Goal: Navigation & Orientation: Find specific page/section

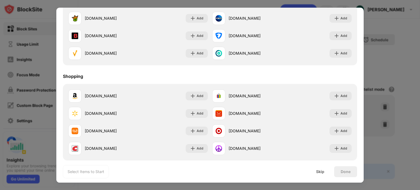
scroll to position [574, 0]
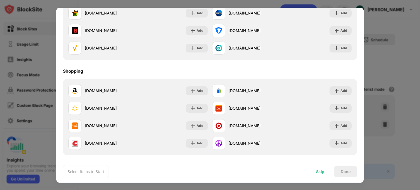
click at [323, 175] on div "Skip" at bounding box center [320, 171] width 21 height 11
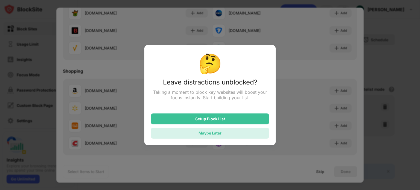
click at [248, 132] on div "Maybe Later" at bounding box center [210, 133] width 118 height 11
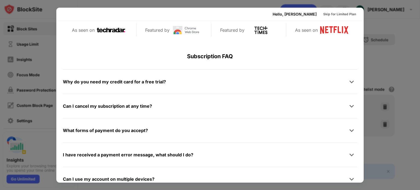
scroll to position [267, 0]
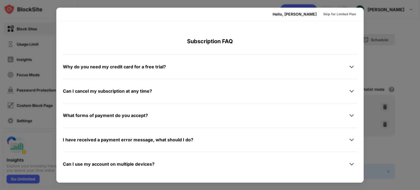
click at [366, 24] on div at bounding box center [210, 95] width 420 height 190
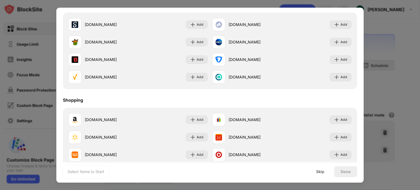
scroll to position [574, 0]
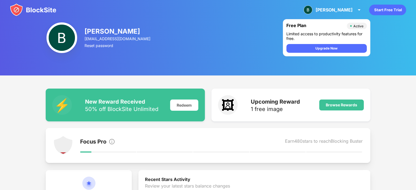
click at [312, 142] on div "Earn 480 stars to reach Blocking Buster" at bounding box center [324, 142] width 78 height 8
click at [81, 143] on div "Focus Pro" at bounding box center [93, 142] width 26 height 8
click at [85, 151] on div "Focus Pro Earn 480 stars to reach Blocking Buster" at bounding box center [221, 146] width 282 height 20
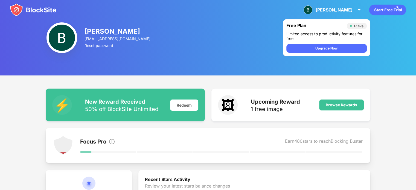
click at [85, 151] on div "Focus Pro Earn 480 stars to reach Blocking Buster" at bounding box center [221, 146] width 282 height 20
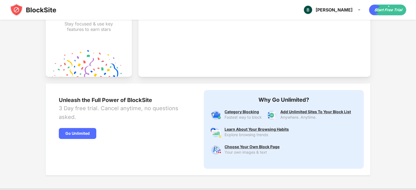
scroll to position [238, 0]
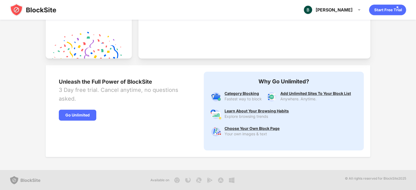
drag, startPoint x: 418, startPoint y: 161, endPoint x: 401, endPoint y: 141, distance: 26.2
click at [401, 141] on div "⚡️ New Reward Received 50% off BlockSite Unlimited Redeem 🖼 Upcoming Reward 1 f…" at bounding box center [208, 4] width 416 height 332
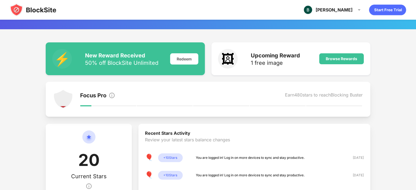
scroll to position [43, 0]
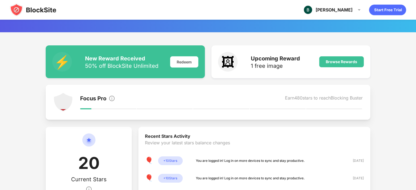
click at [83, 95] on div "Focus Pro" at bounding box center [93, 99] width 26 height 8
drag, startPoint x: 83, startPoint y: 95, endPoint x: 149, endPoint y: 103, distance: 66.7
click at [149, 103] on div "Focus Pro Earn 480 stars to reach Blocking Buster" at bounding box center [221, 102] width 282 height 20
click at [209, 108] on div at bounding box center [221, 108] width 56 height 1
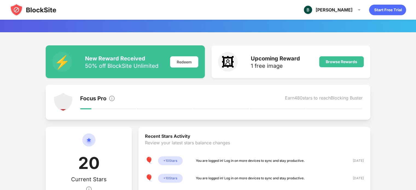
drag, startPoint x: 209, startPoint y: 108, endPoint x: 265, endPoint y: 76, distance: 64.2
click at [265, 76] on div "⚡️ New Reward Received 50% off BlockSite Unlimited Redeem 🖼 Upcoming Reward 1 f…" at bounding box center [208, 152] width 325 height 214
click at [305, 107] on div "Focus Pro Earn 480 stars to reach Blocking Buster" at bounding box center [221, 102] width 282 height 20
click at [359, 10] on img at bounding box center [359, 10] width 7 height 7
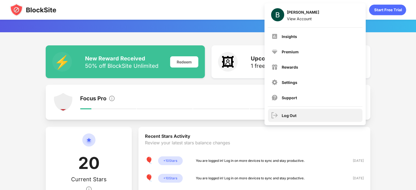
click at [308, 112] on div "Log Out" at bounding box center [315, 115] width 94 height 13
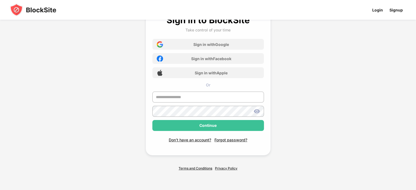
scroll to position [18, 0]
